Goal: Information Seeking & Learning: Learn about a topic

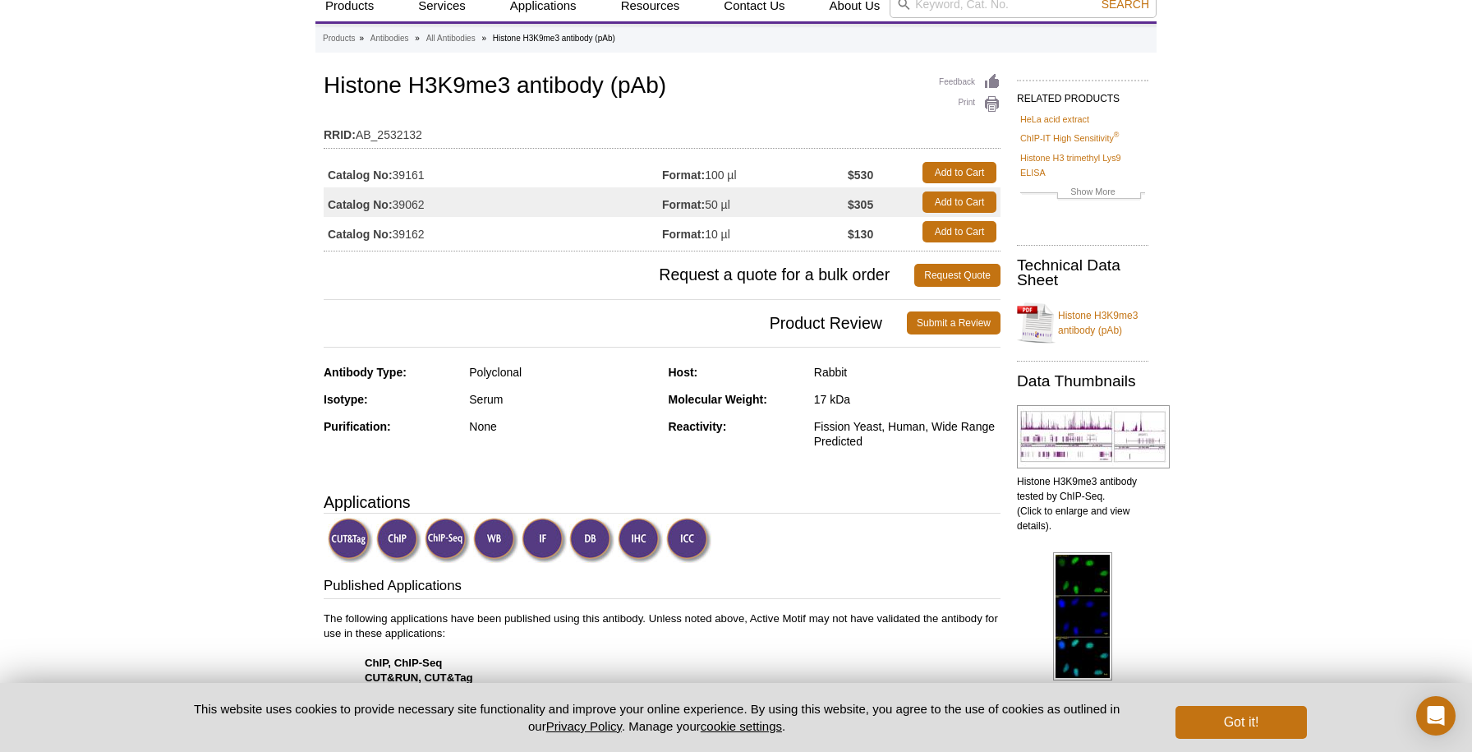
scroll to position [25, 0]
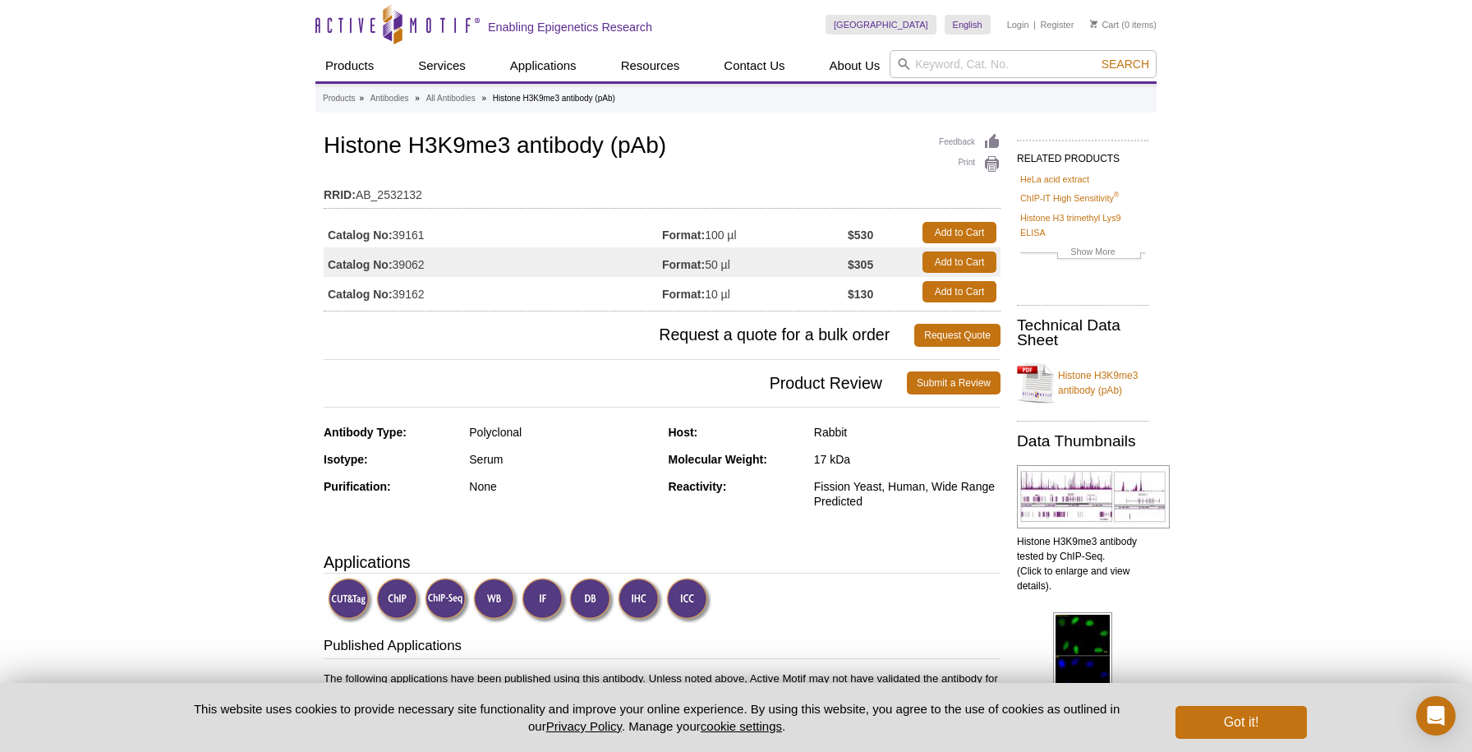
click at [396, 237] on td "Catalog No: 39161" at bounding box center [493, 233] width 338 height 30
click at [326, 234] on td "Catalog No: 39161" at bounding box center [493, 233] width 338 height 30
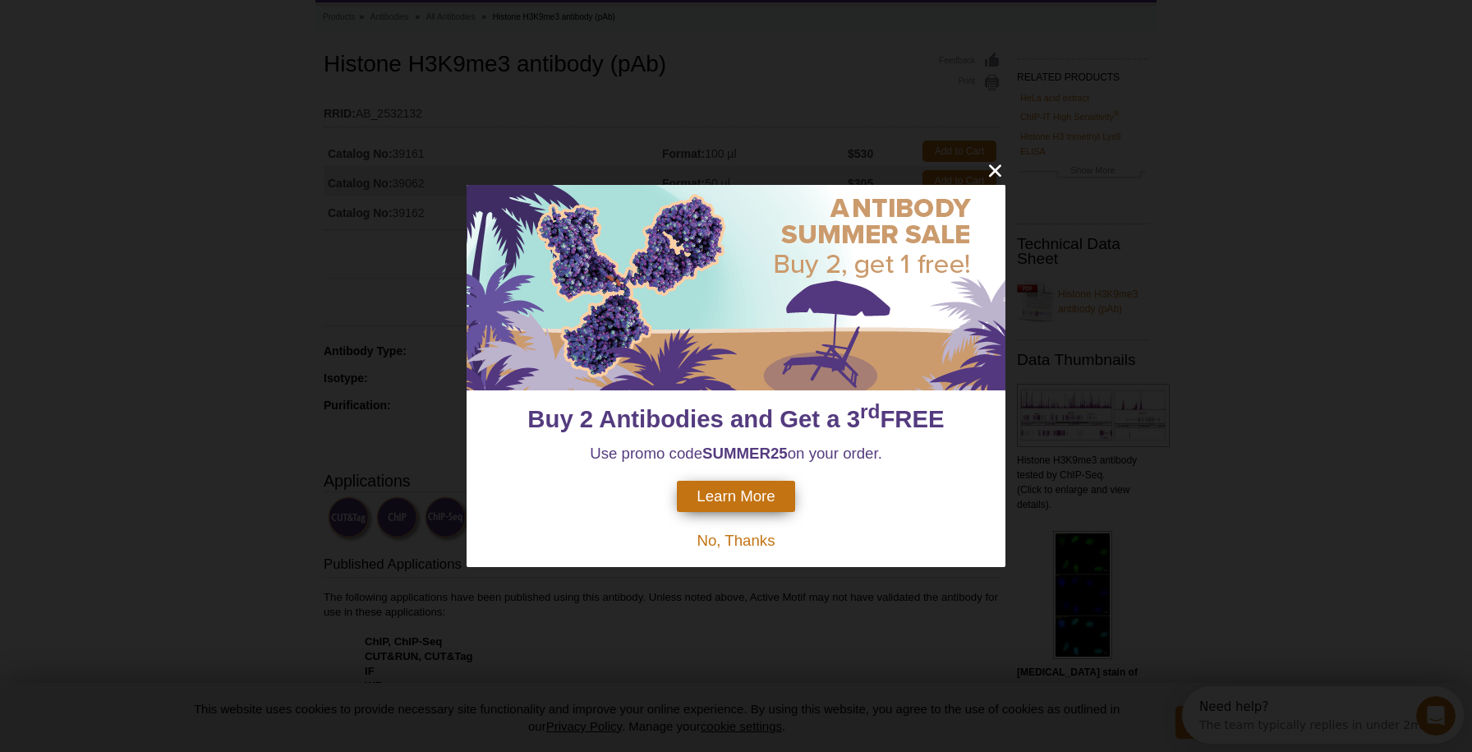
scroll to position [0, 0]
click at [1001, 173] on icon "close" at bounding box center [995, 170] width 21 height 21
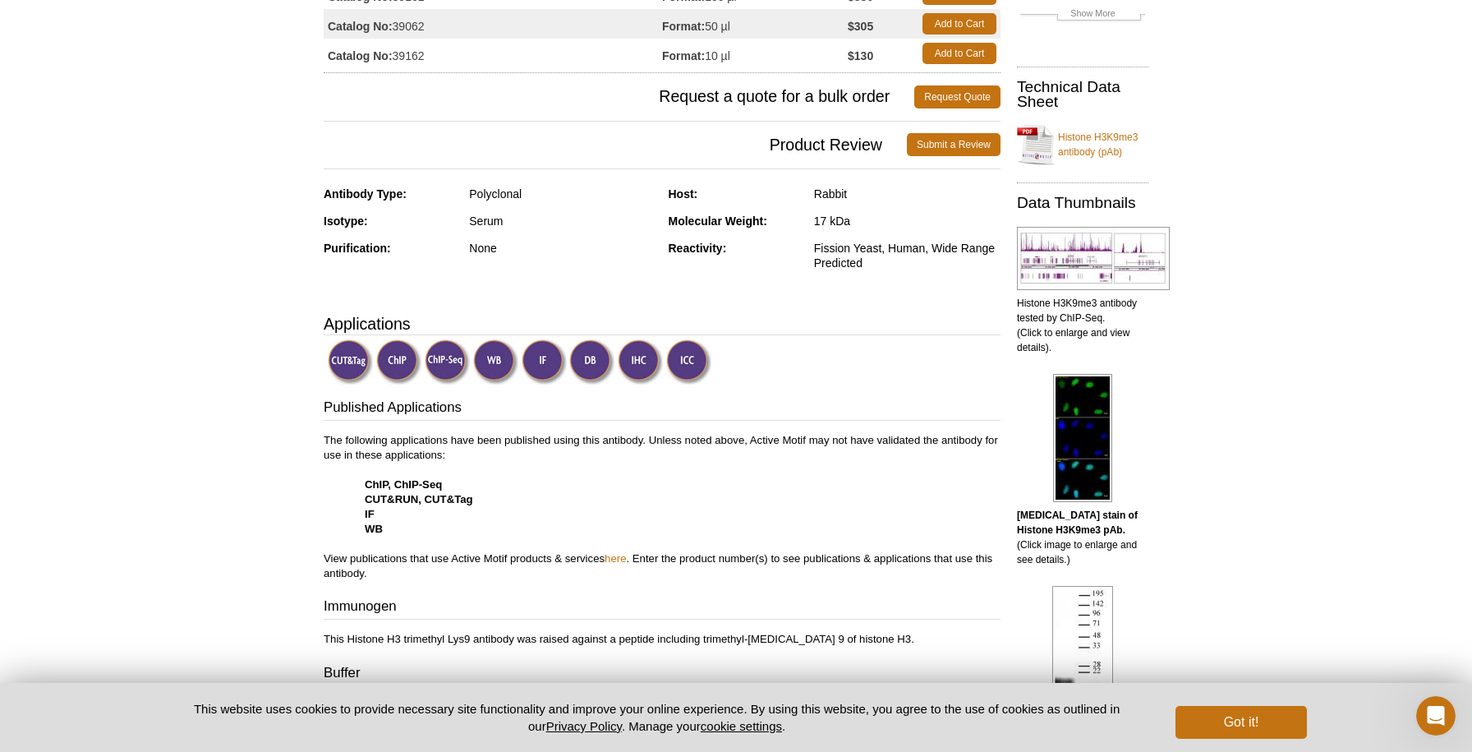
scroll to position [228, 0]
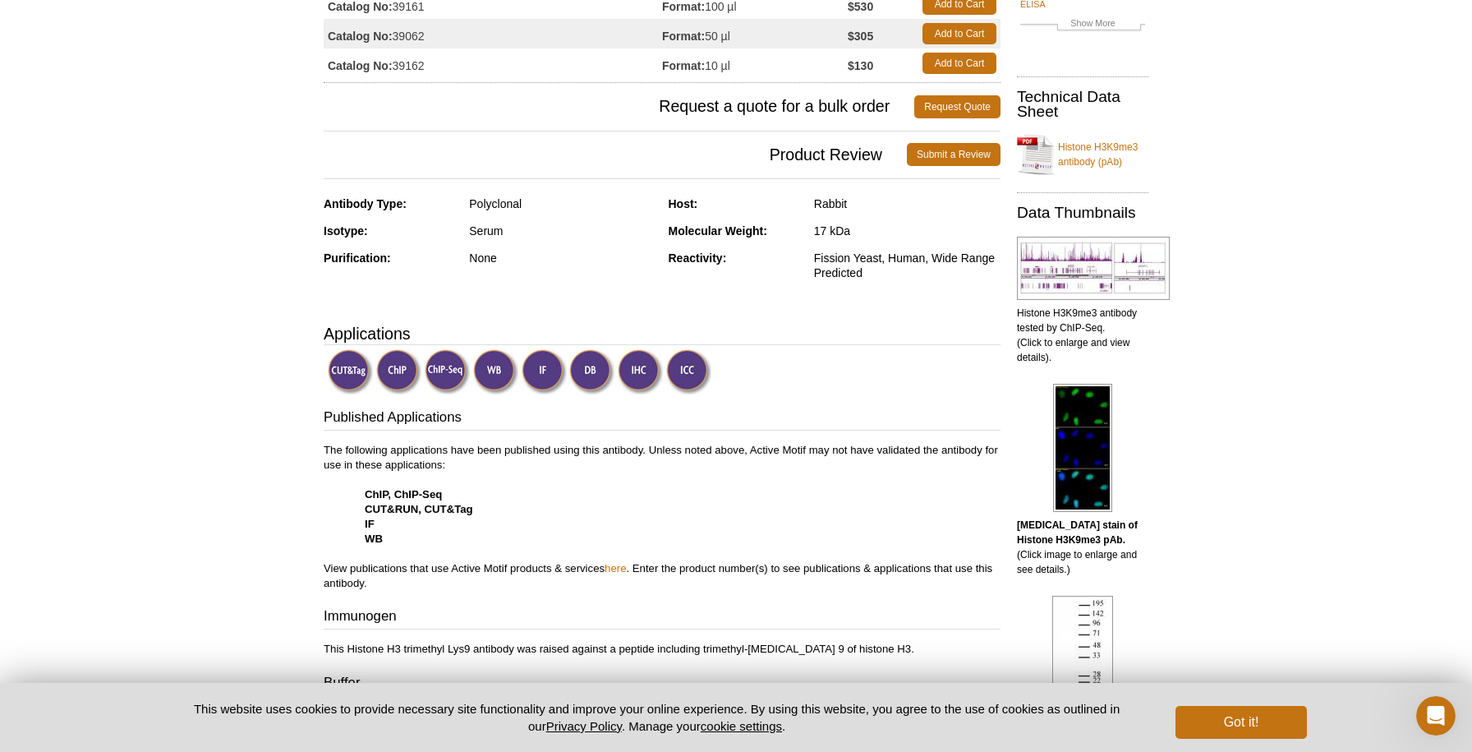
click at [490, 383] on img at bounding box center [495, 371] width 45 height 45
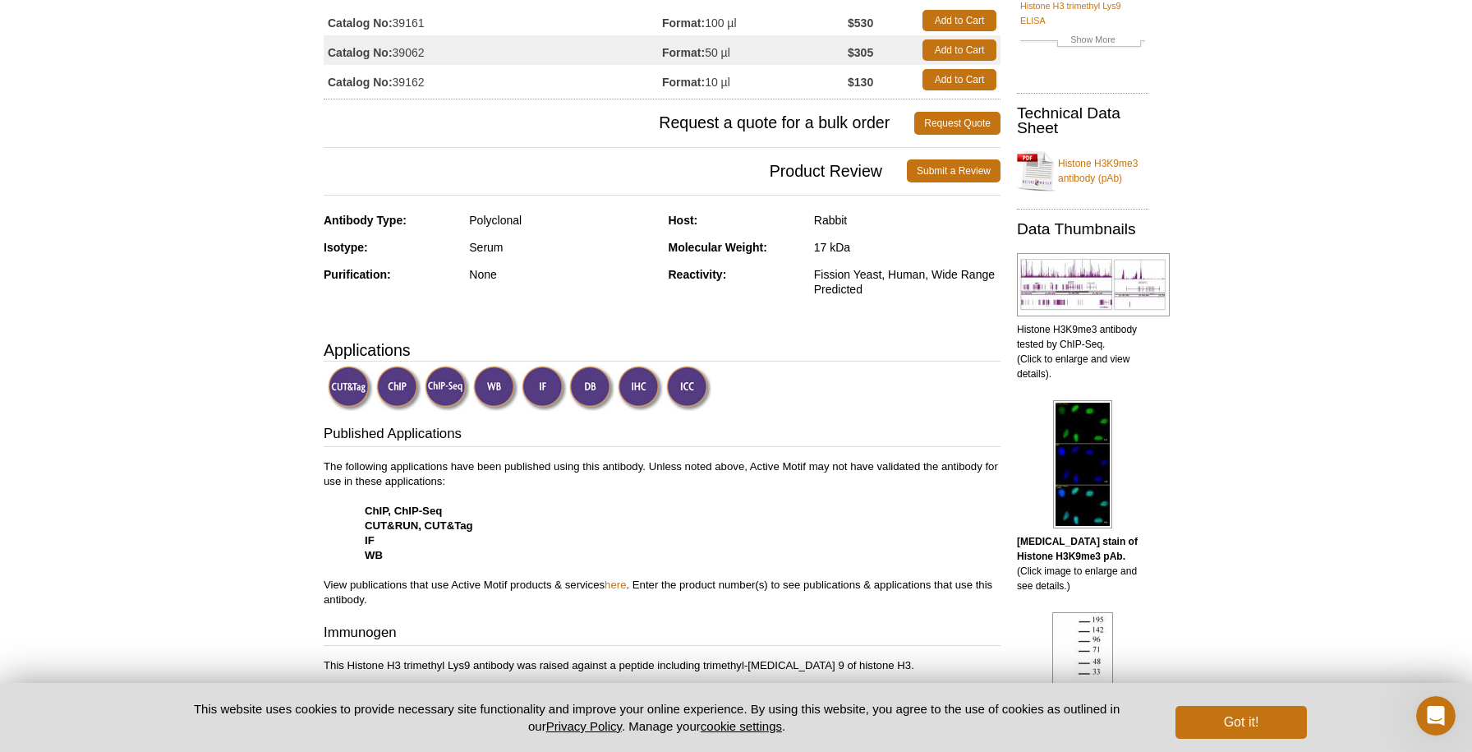
scroll to position [195, 0]
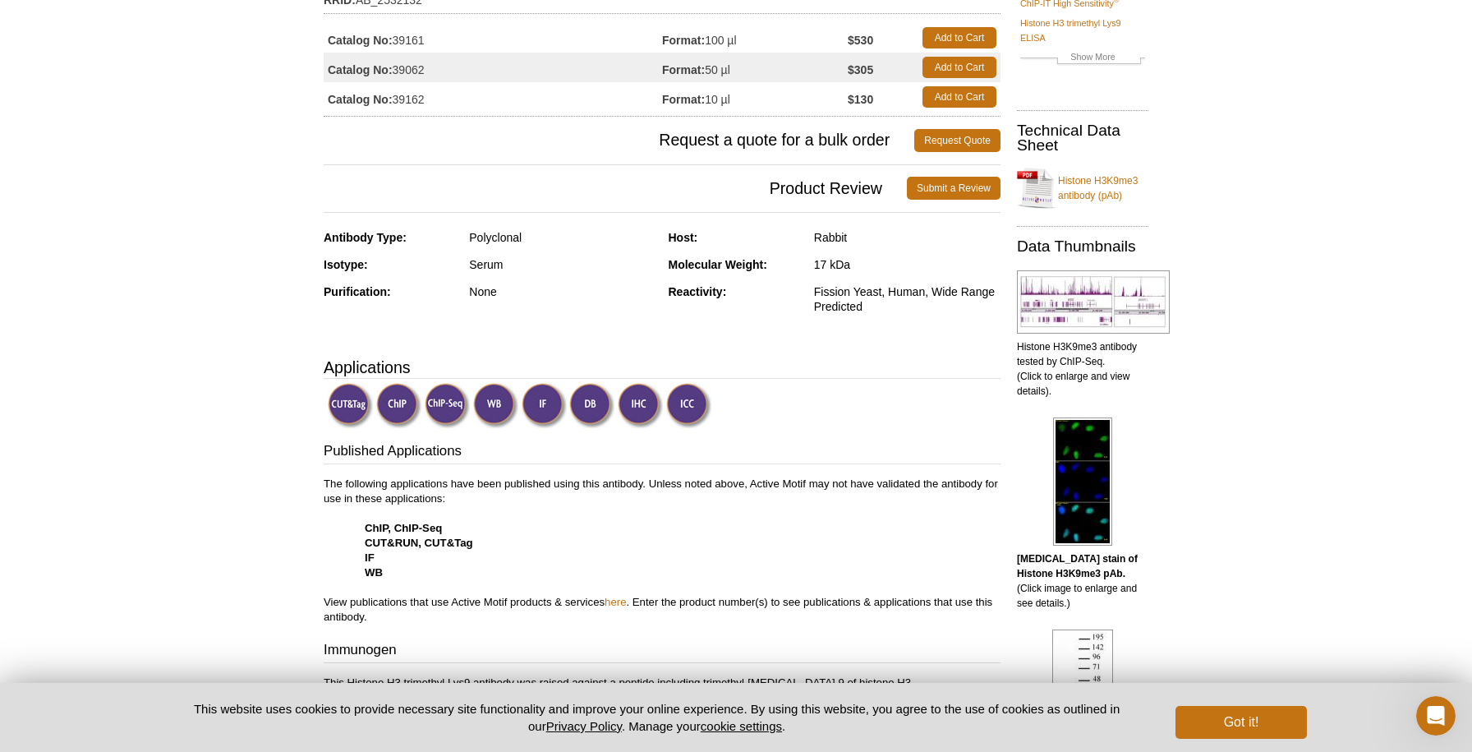
click at [1096, 186] on link "Histone H3K9me3 antibody (pAb)" at bounding box center [1082, 187] width 131 height 49
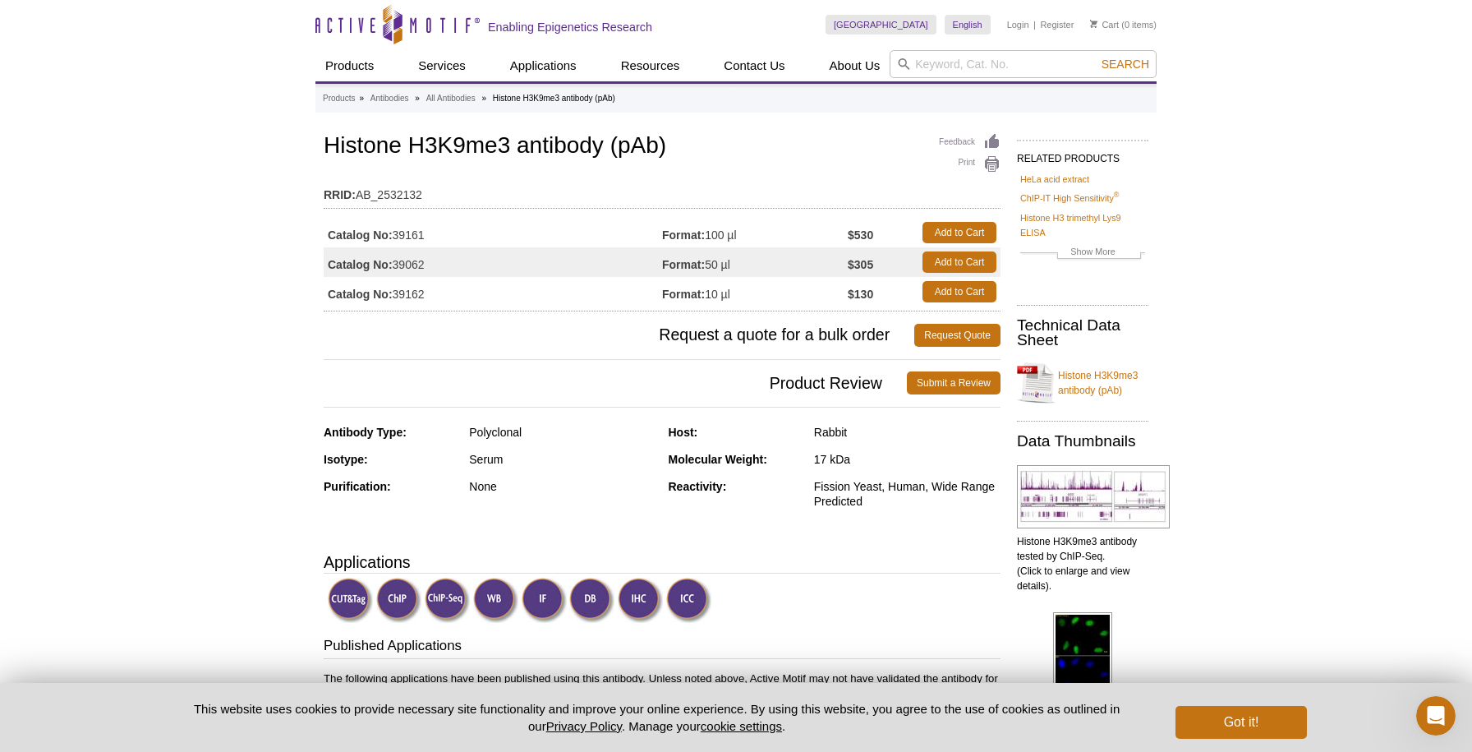
scroll to position [0, 0]
drag, startPoint x: 434, startPoint y: 268, endPoint x: 396, endPoint y: 266, distance: 37.8
click at [396, 266] on td "Catalog No: 39062" at bounding box center [493, 262] width 338 height 30
drag, startPoint x: 429, startPoint y: 234, endPoint x: 397, endPoint y: 236, distance: 32.1
click at [397, 236] on td "Catalog No: 39161" at bounding box center [493, 233] width 338 height 30
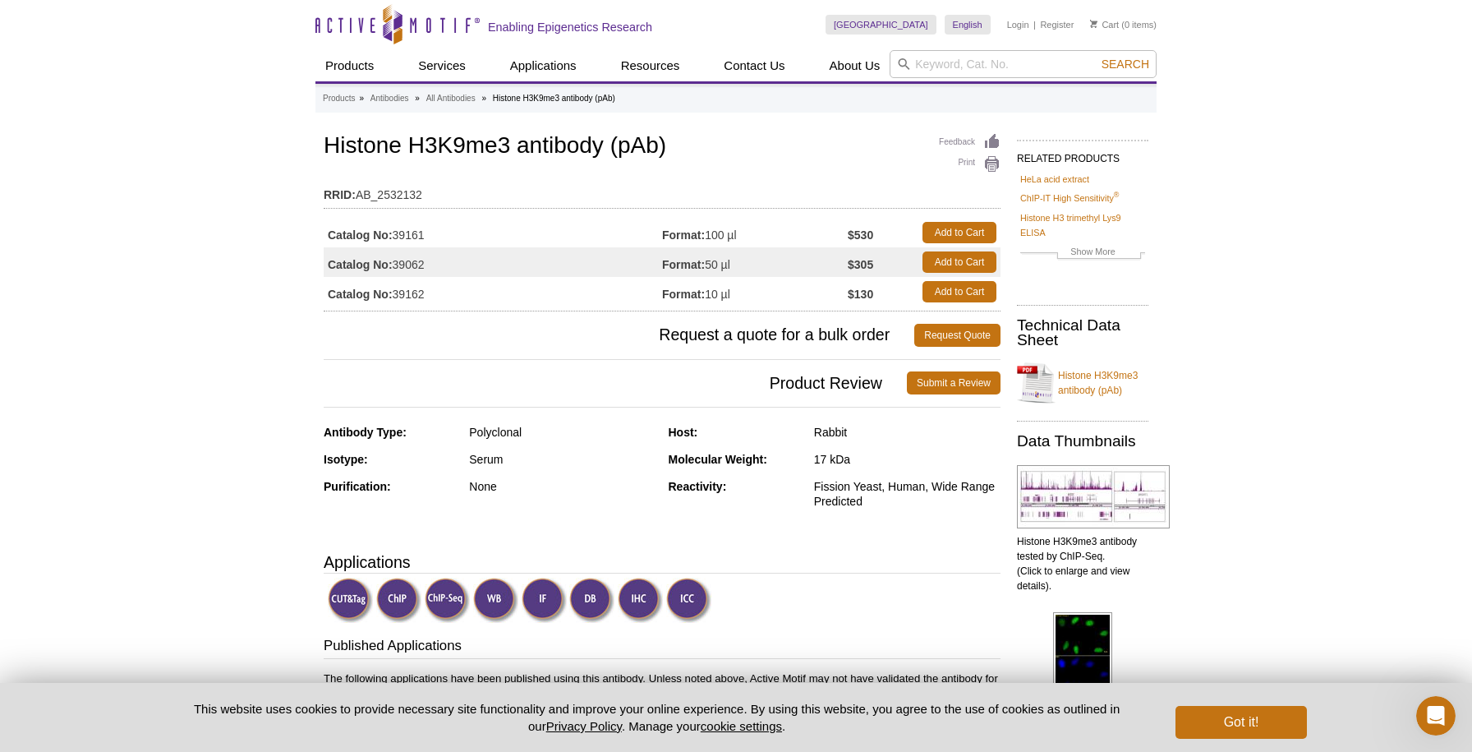
copy td "39161"
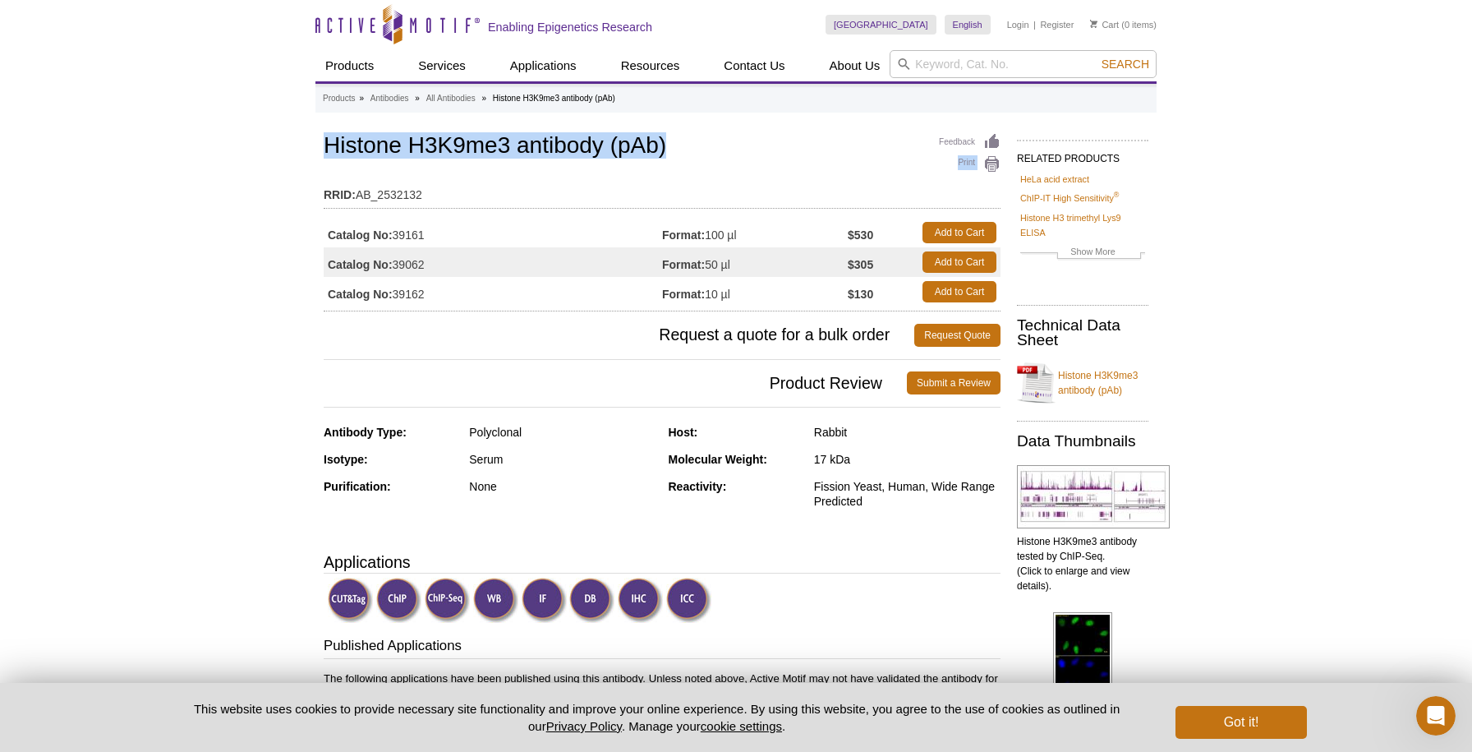
drag, startPoint x: 322, startPoint y: 147, endPoint x: 678, endPoint y: 150, distance: 355.8
click at [687, 163] on div "Feedback Print Histone H3K9me3 antibody (pAb) RRID: AB_2532132 Catalog No: 3916…" at bounding box center [662, 221] width 677 height 182
drag, startPoint x: 670, startPoint y: 148, endPoint x: 327, endPoint y: 150, distance: 343.4
click at [327, 150] on h1 "Histone H3K9me3 antibody (pAb)" at bounding box center [662, 147] width 677 height 28
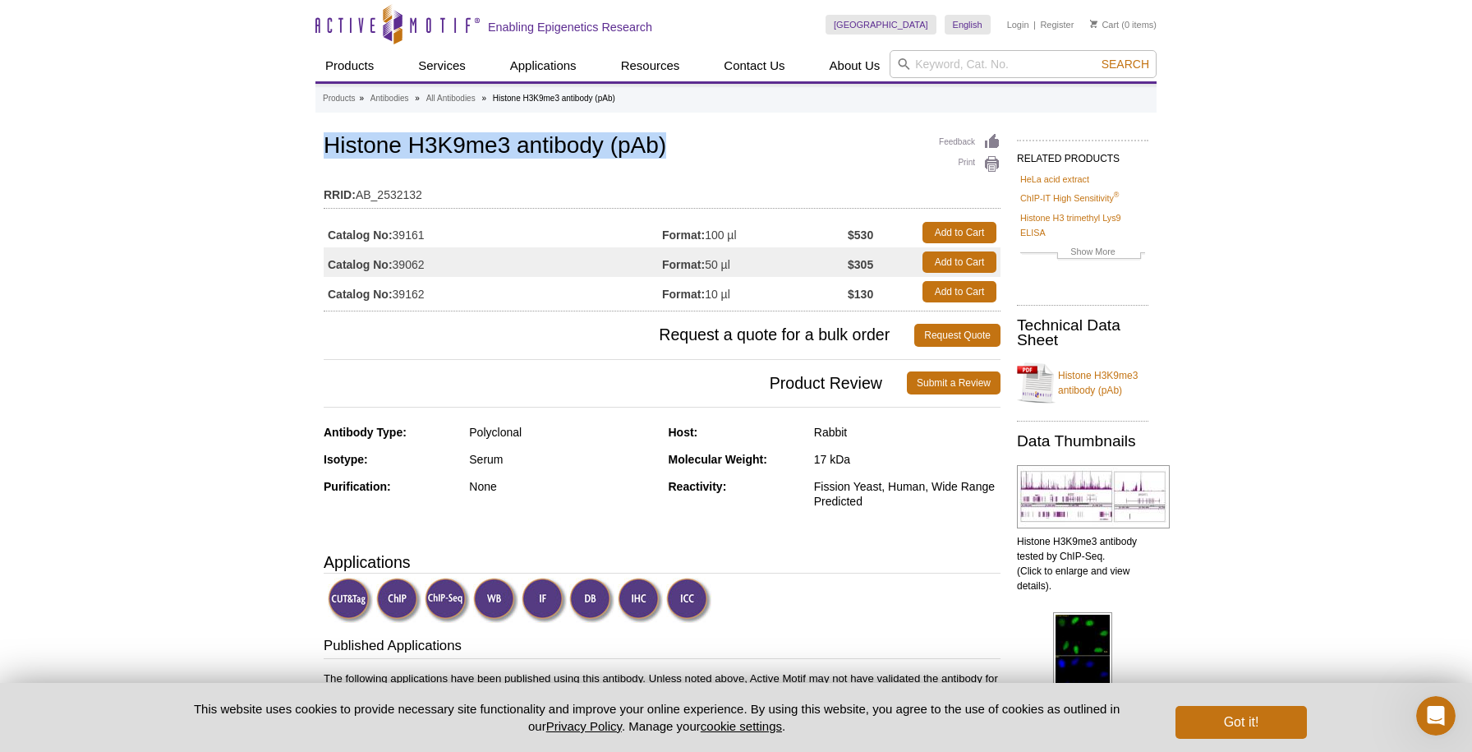
copy h1 "Histone H3K9me3 antibody (pAb)"
